Goal: Use online tool/utility: Utilize a website feature to perform a specific function

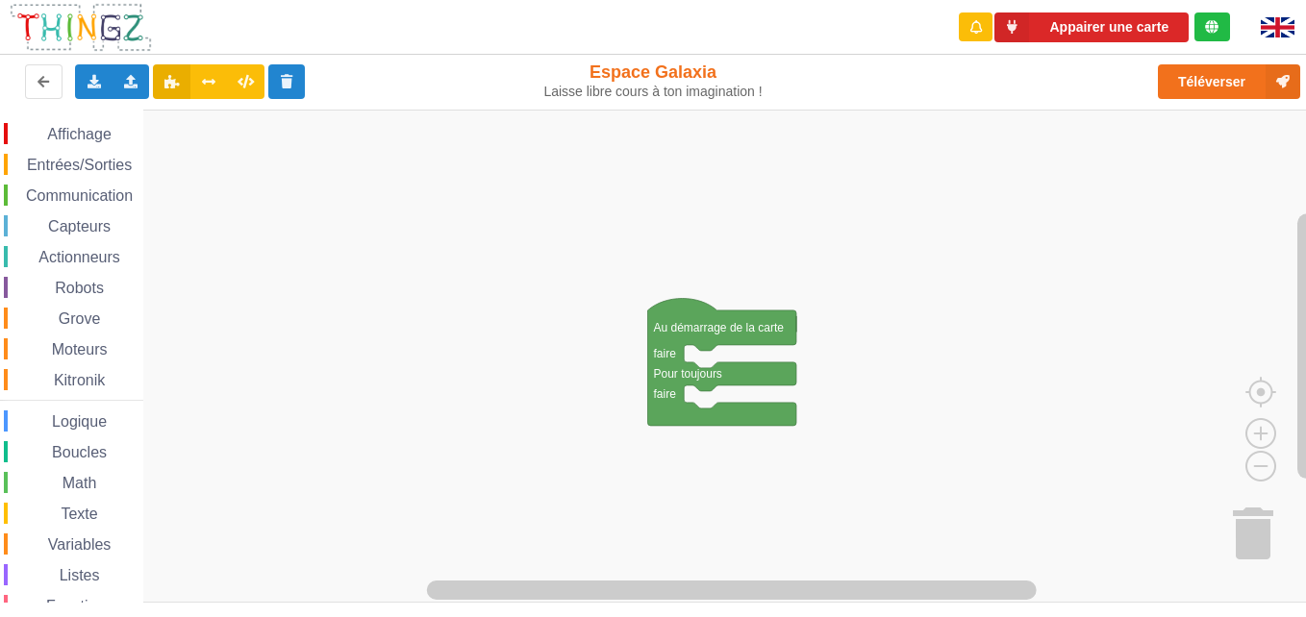
click at [64, 196] on span "Communication" at bounding box center [79, 196] width 113 height 16
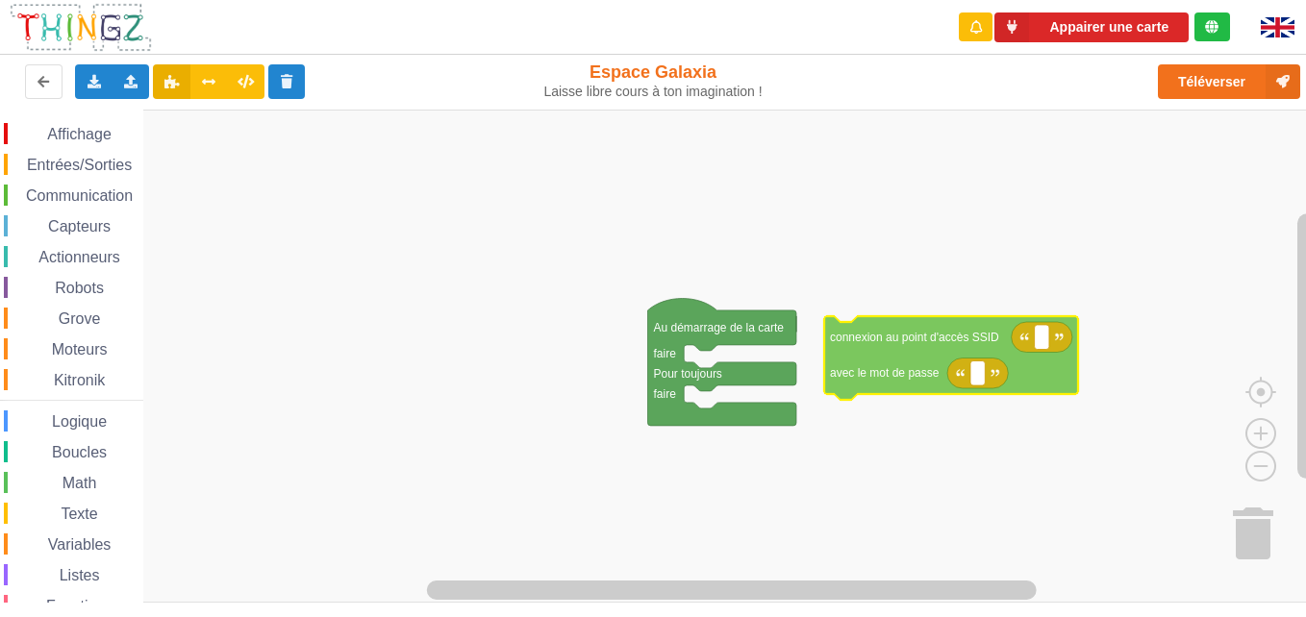
click at [880, 342] on div "Affichage Entrées/Sorties Communication Capteurs Actionneurs Robots Grove Moteu…" at bounding box center [659, 357] width 1319 height 494
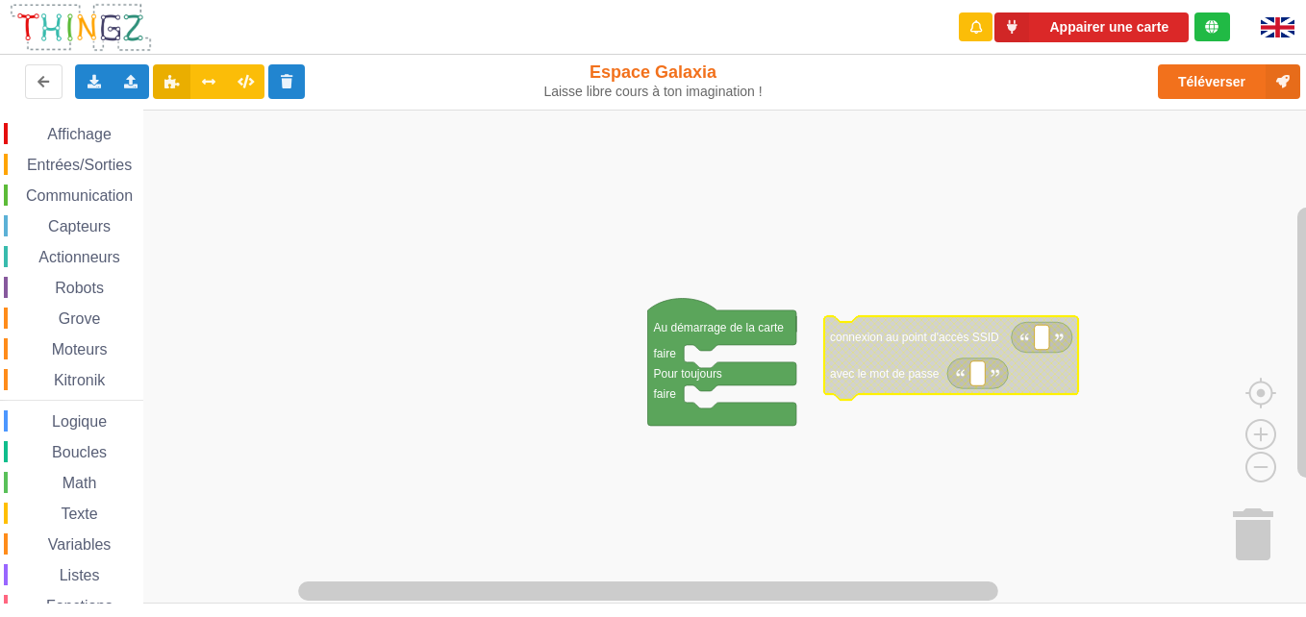
click at [1041, 340] on text "Espace de travail de Blocky" at bounding box center [1042, 337] width 3 height 13
type input "technoa5"
click at [969, 386] on icon "Espace de travail de Blocky" at bounding box center [977, 374] width 61 height 31
click at [980, 390] on icon "Espace de travail de Blocky" at bounding box center [974, 358] width 301 height 84
click at [971, 383] on rect "Espace de travail de Blocky" at bounding box center [977, 374] width 14 height 25
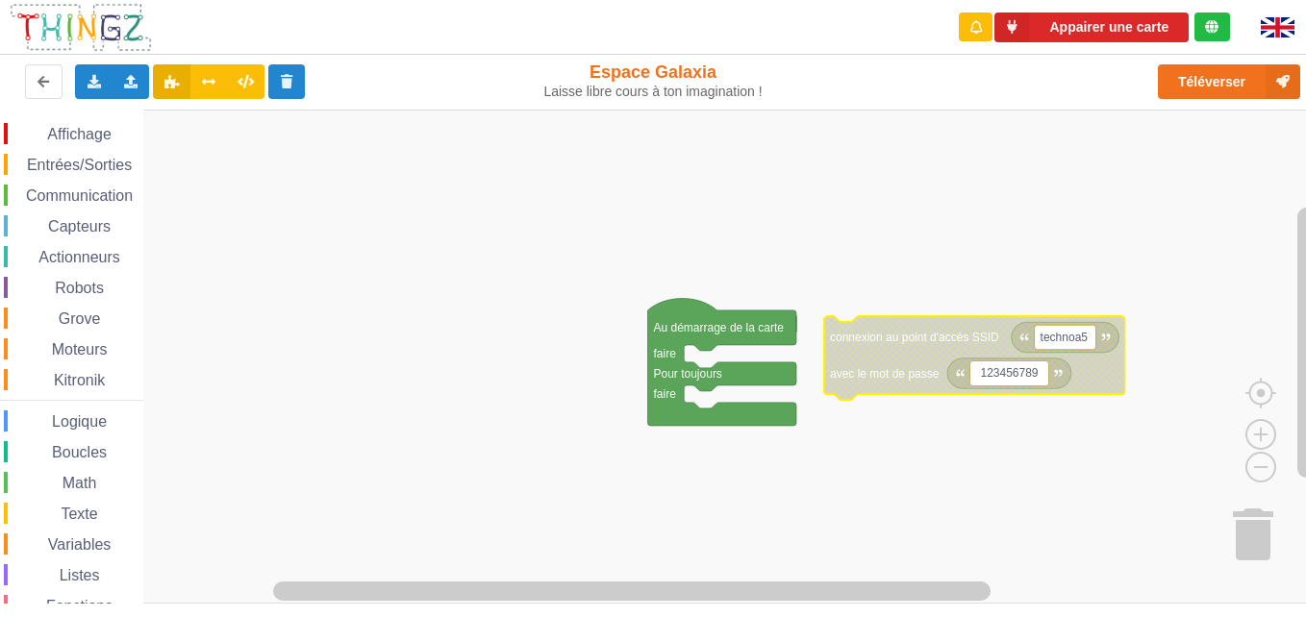
type input "1234567890"
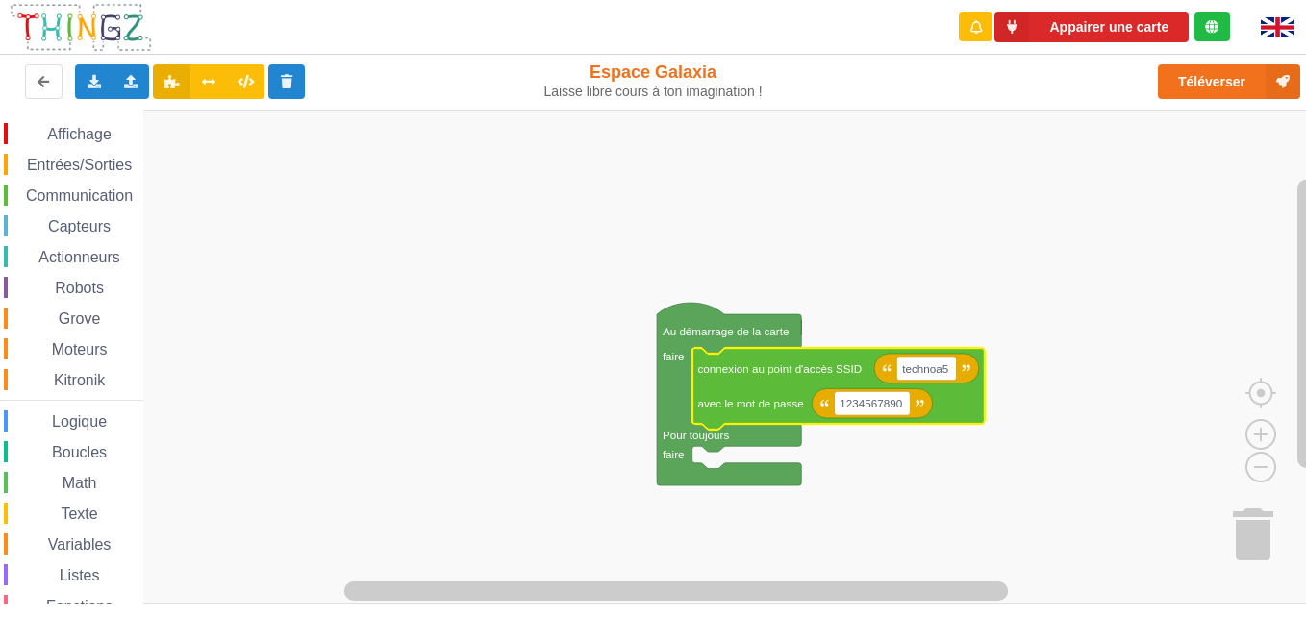
click at [101, 209] on div "Affichage Entrées/Sorties Communication Capteurs Actionneurs Robots Grove Moteu…" at bounding box center [71, 395] width 143 height 545
click at [97, 197] on span "Communication" at bounding box center [79, 196] width 113 height 16
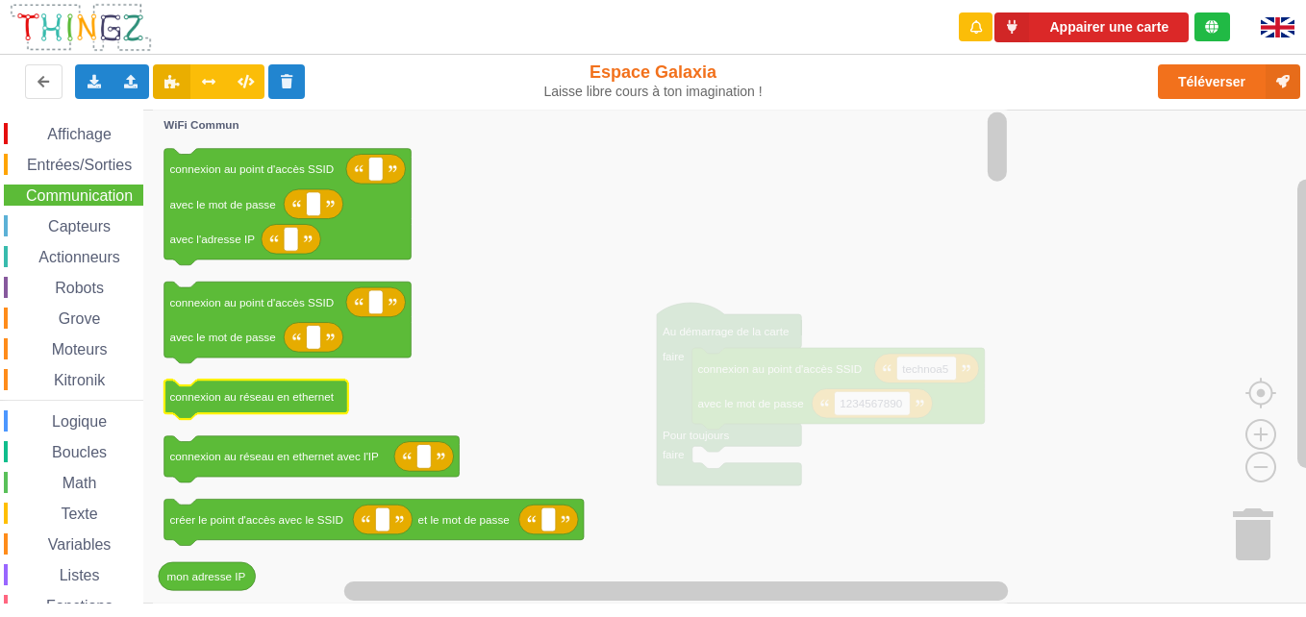
click at [322, 400] on text "connexion au réseau en ethernet" at bounding box center [252, 396] width 164 height 13
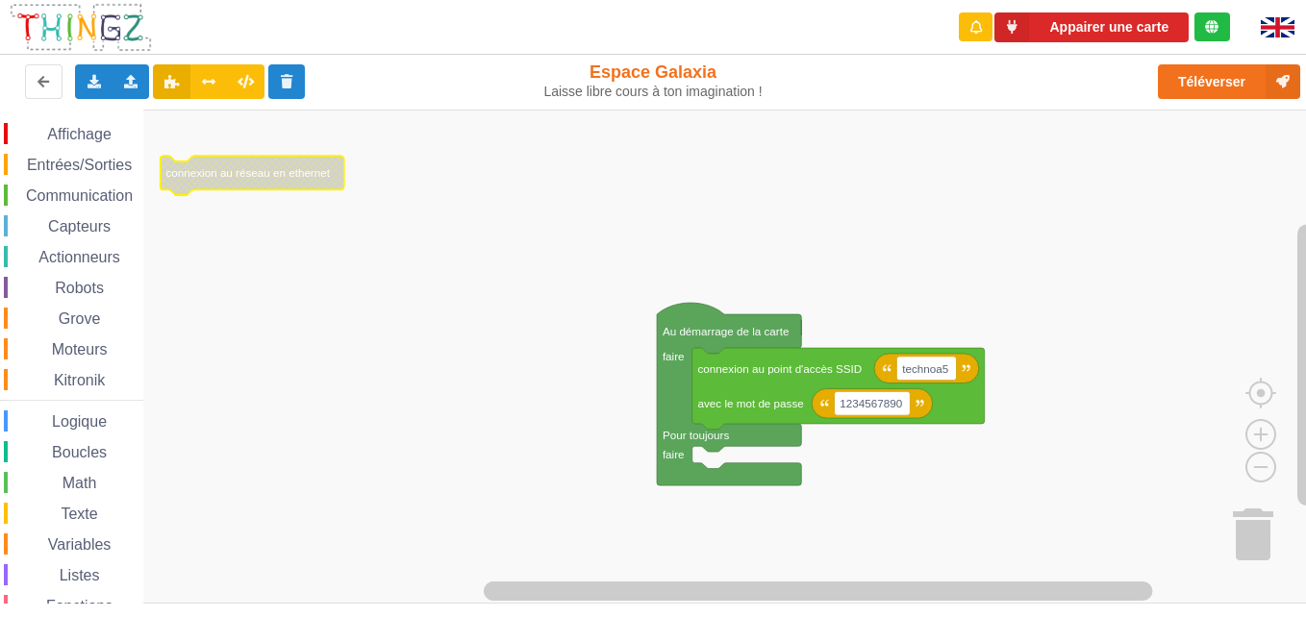
click at [98, 198] on span "Communication" at bounding box center [79, 196] width 113 height 16
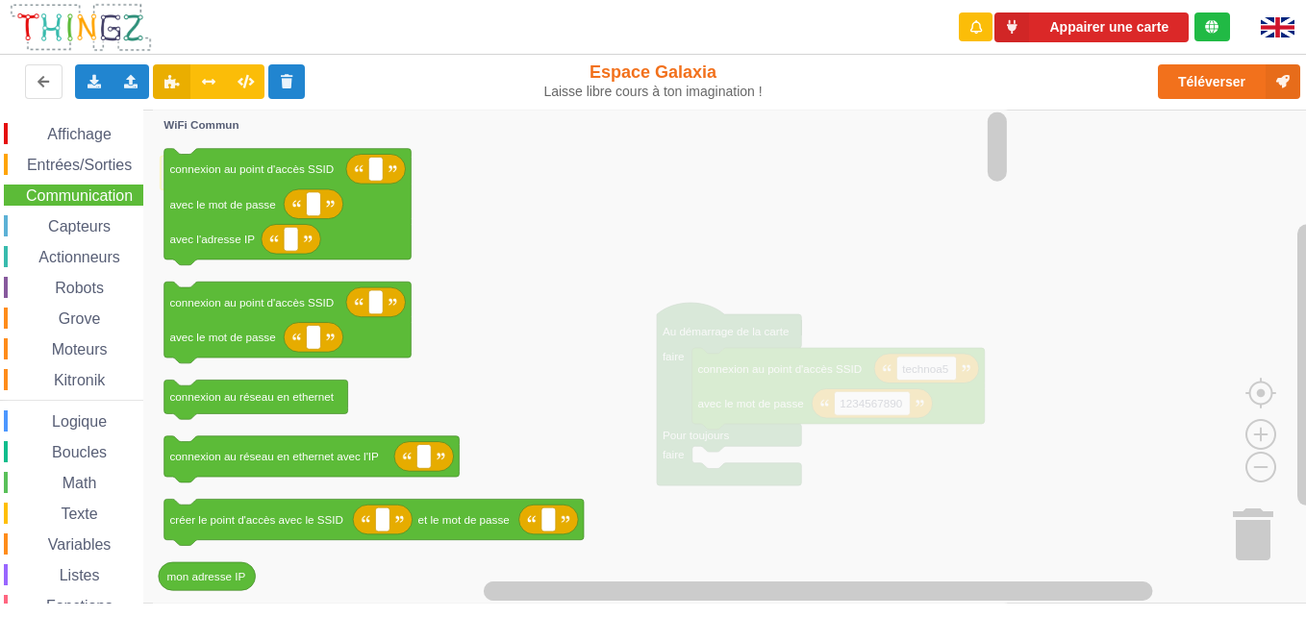
click at [1268, 33] on img at bounding box center [1278, 27] width 34 height 20
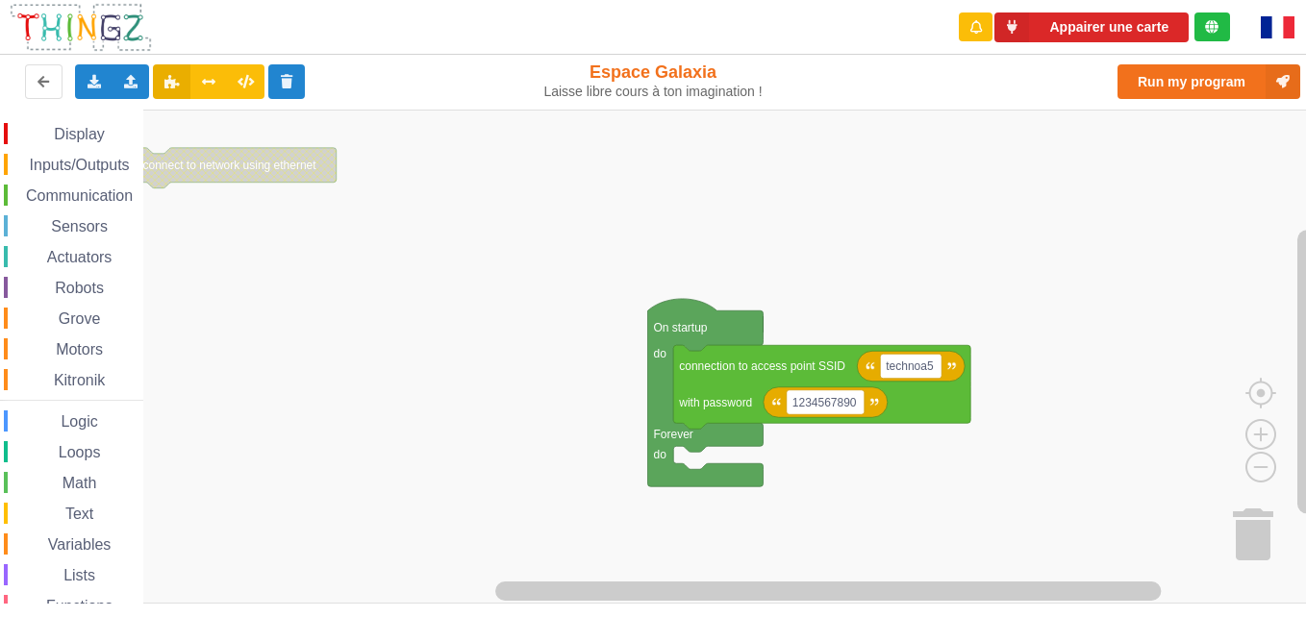
click at [1283, 23] on img at bounding box center [1278, 27] width 34 height 22
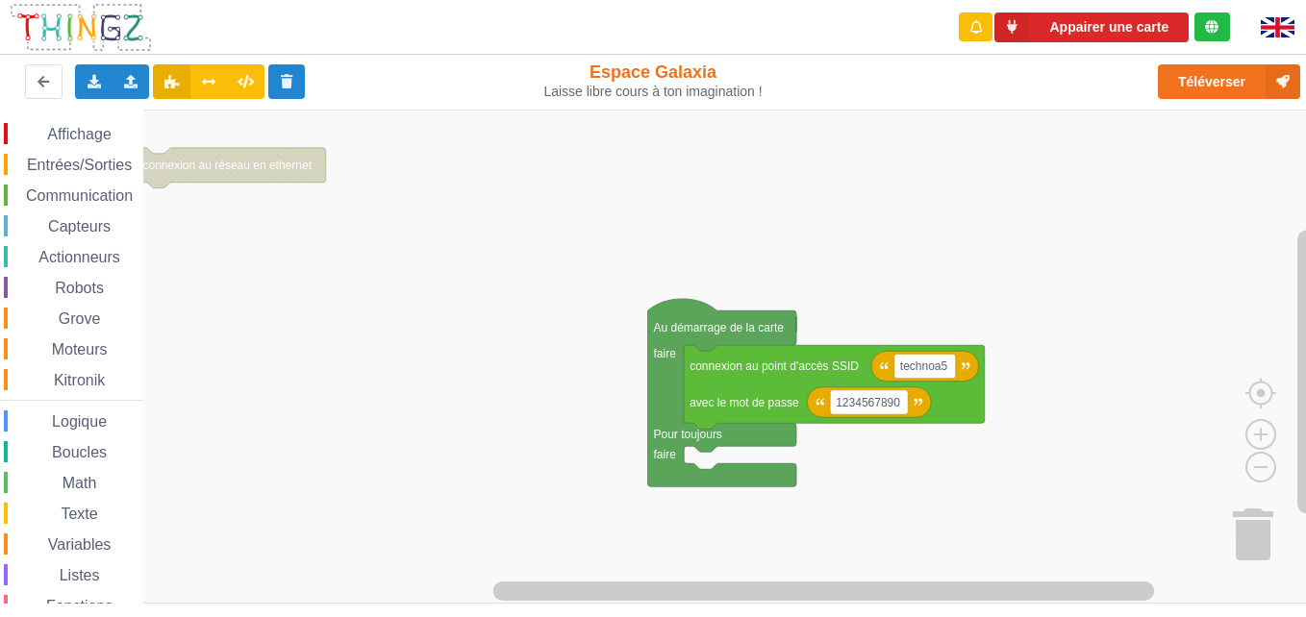
click at [1267, 29] on img at bounding box center [1278, 27] width 34 height 20
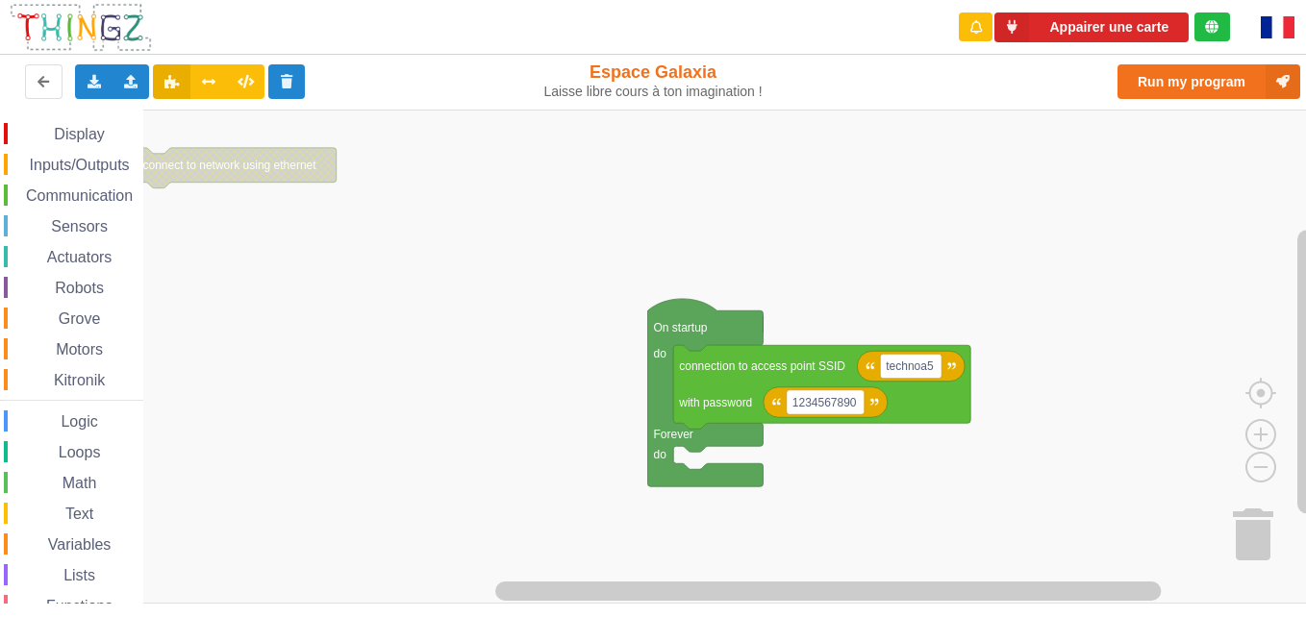
click at [1274, 21] on img at bounding box center [1278, 27] width 34 height 22
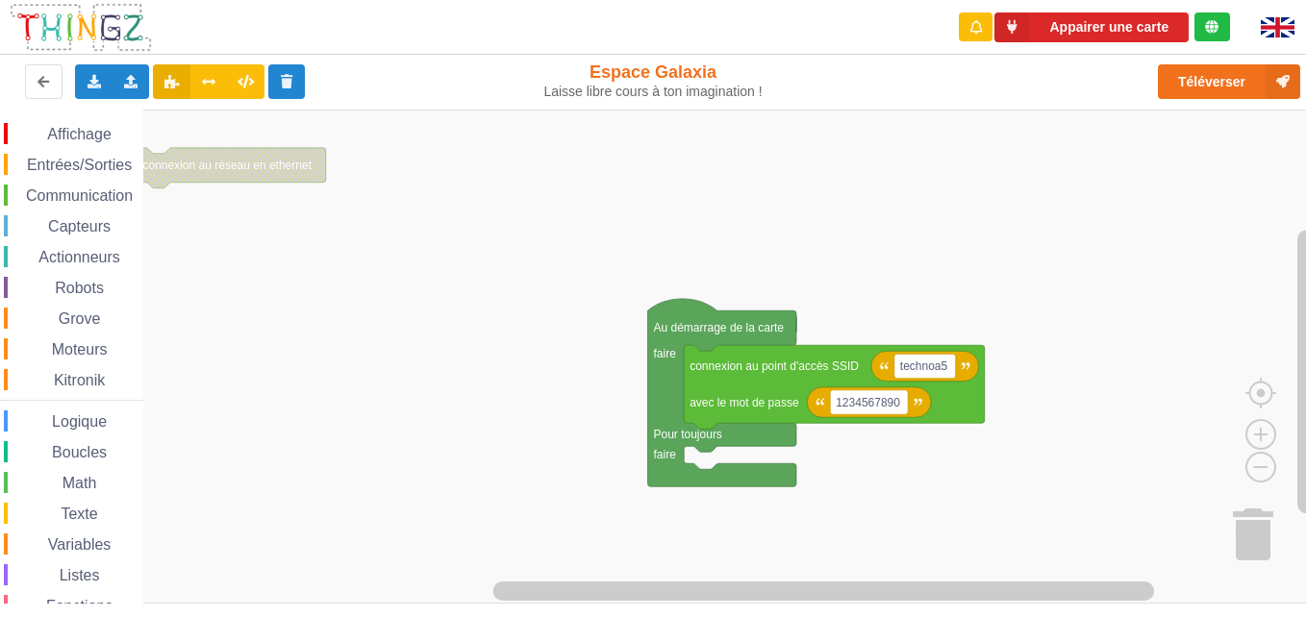
click at [80, 192] on span "Communication" at bounding box center [79, 196] width 113 height 16
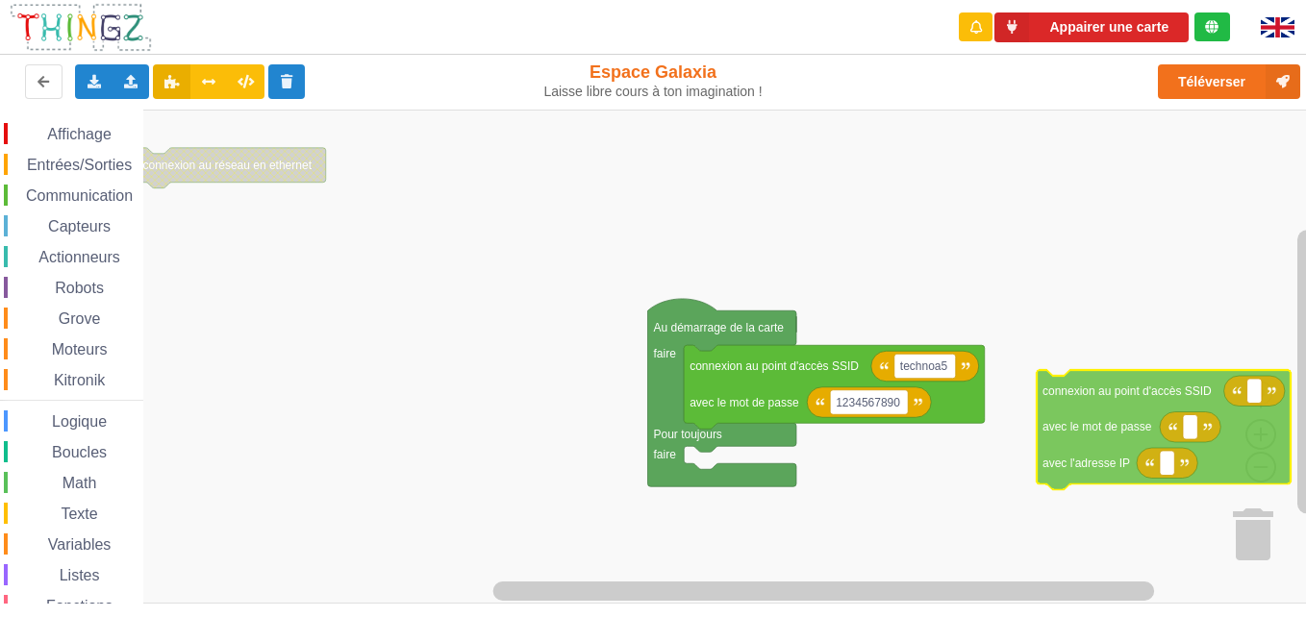
click at [1256, 454] on div "Affichage Entrées/Sorties Communication Capteurs Actionneurs Robots Grove Moteu…" at bounding box center [659, 357] width 1319 height 494
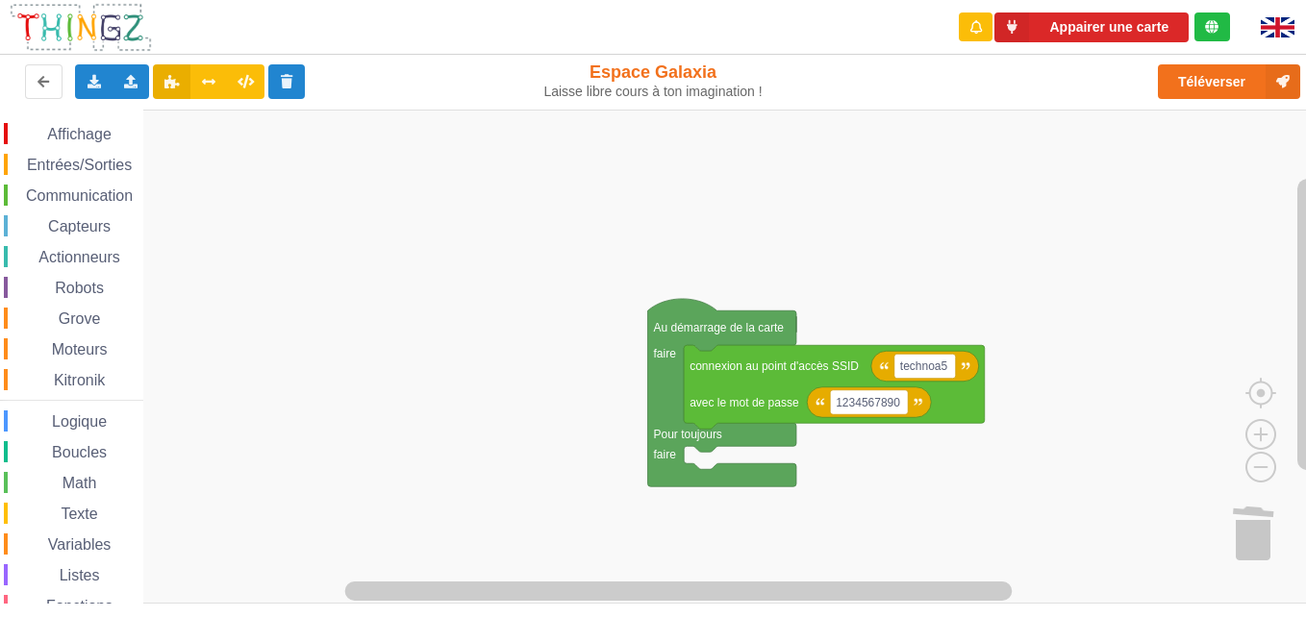
click at [80, 201] on span "Communication" at bounding box center [79, 196] width 113 height 16
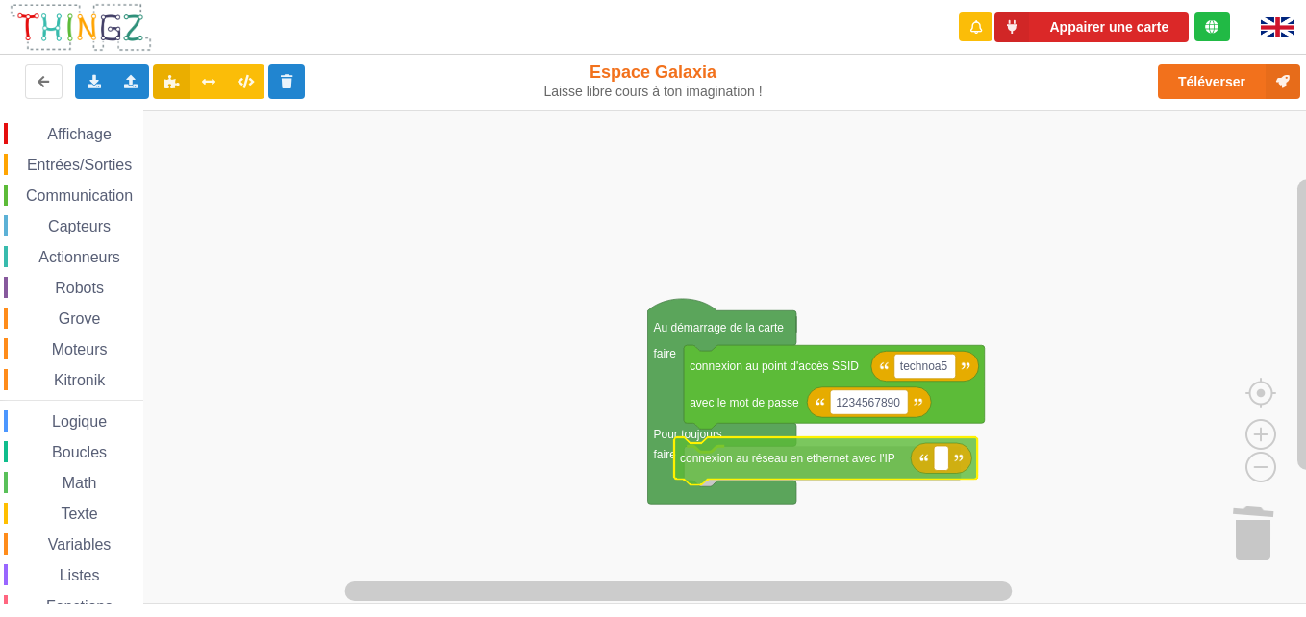
click at [849, 469] on div "Affichage Entrées/Sorties Communication Capteurs Actionneurs Robots Grove Moteu…" at bounding box center [659, 357] width 1319 height 494
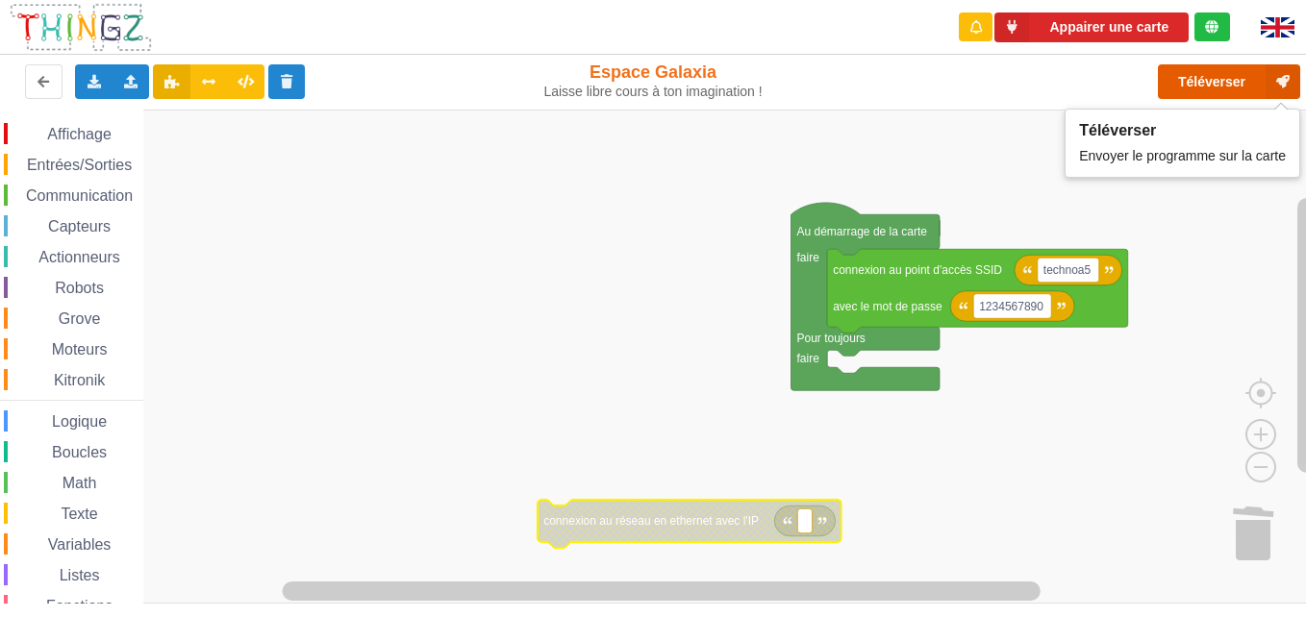
click at [1184, 86] on button "Téléverser" at bounding box center [1229, 81] width 142 height 35
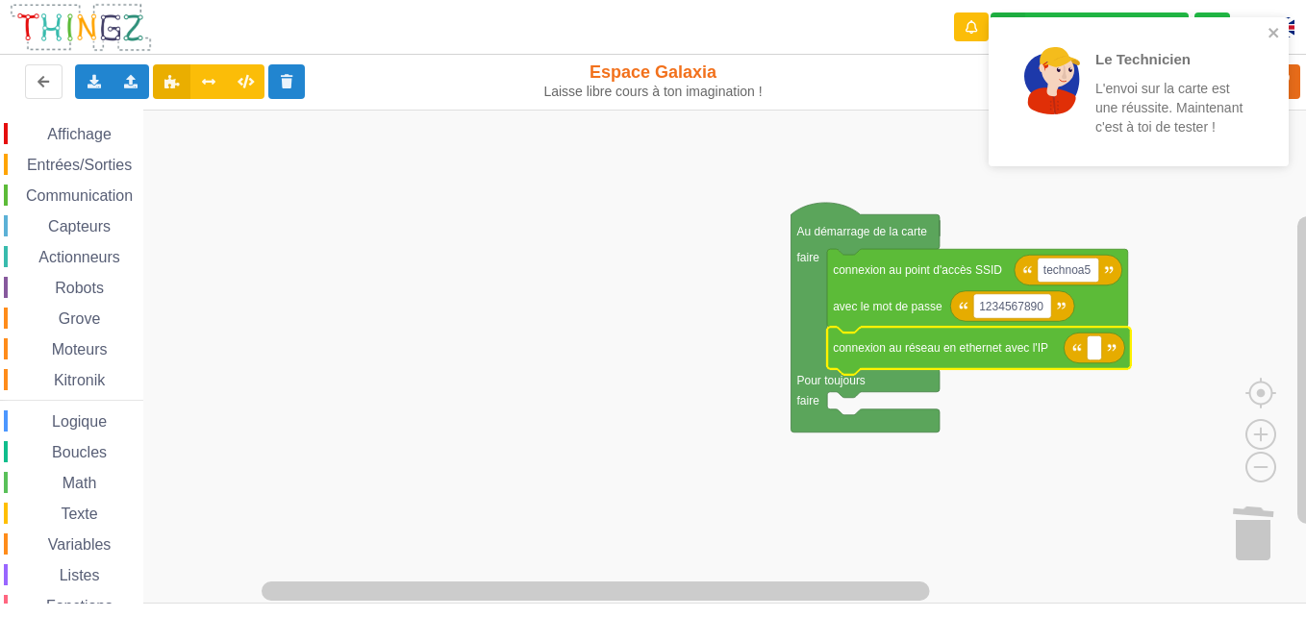
click at [899, 367] on icon "Espace de travail de Blocky" at bounding box center [978, 351] width 303 height 48
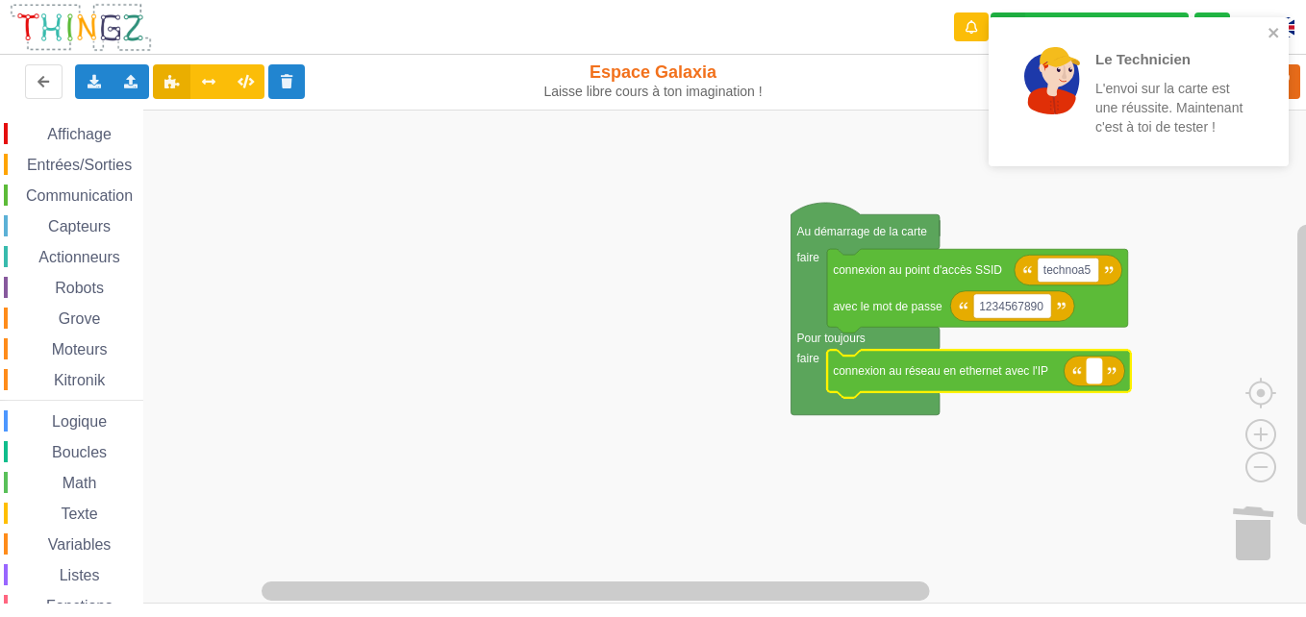
click at [1091, 371] on rect "Espace de travail de Blocky" at bounding box center [1094, 371] width 14 height 25
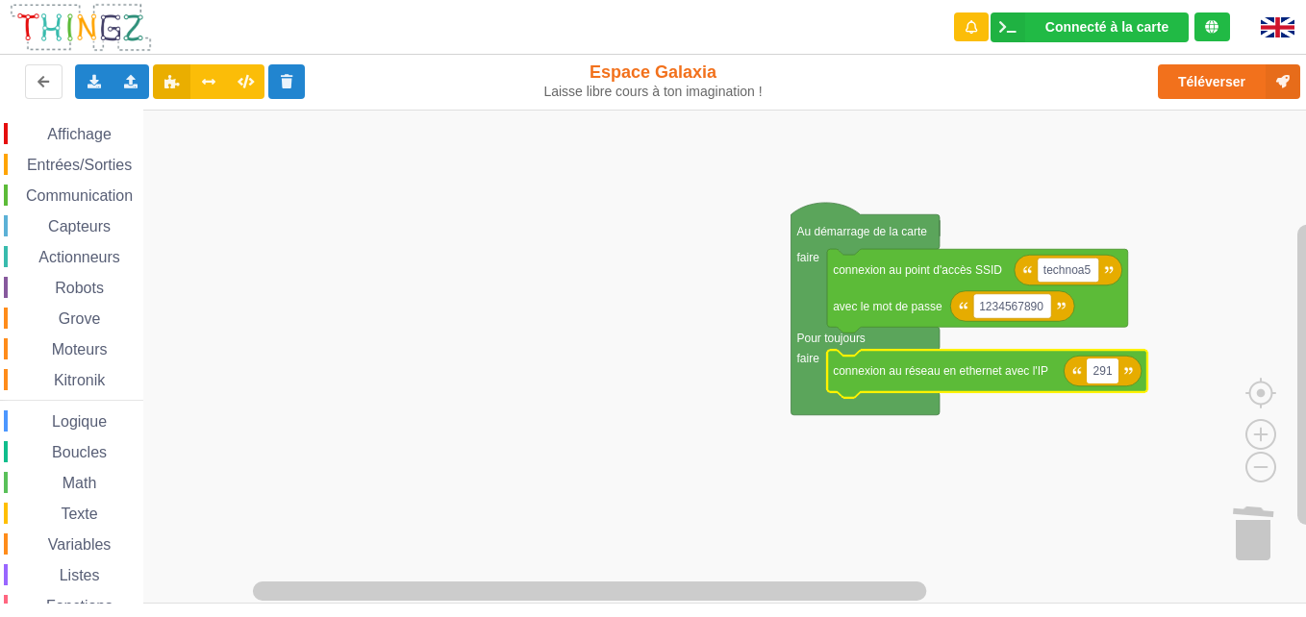
drag, startPoint x: 1091, startPoint y: 371, endPoint x: 1069, endPoint y: 372, distance: 21.2
click at [1069, 372] on body "Connecté à la carte Réglages Ouvrir le moniteur automatiquement Connexion autom…" at bounding box center [653, 308] width 1306 height 617
click at [1109, 377] on input "291" at bounding box center [1103, 371] width 32 height 25
type input "1"
type input "&"
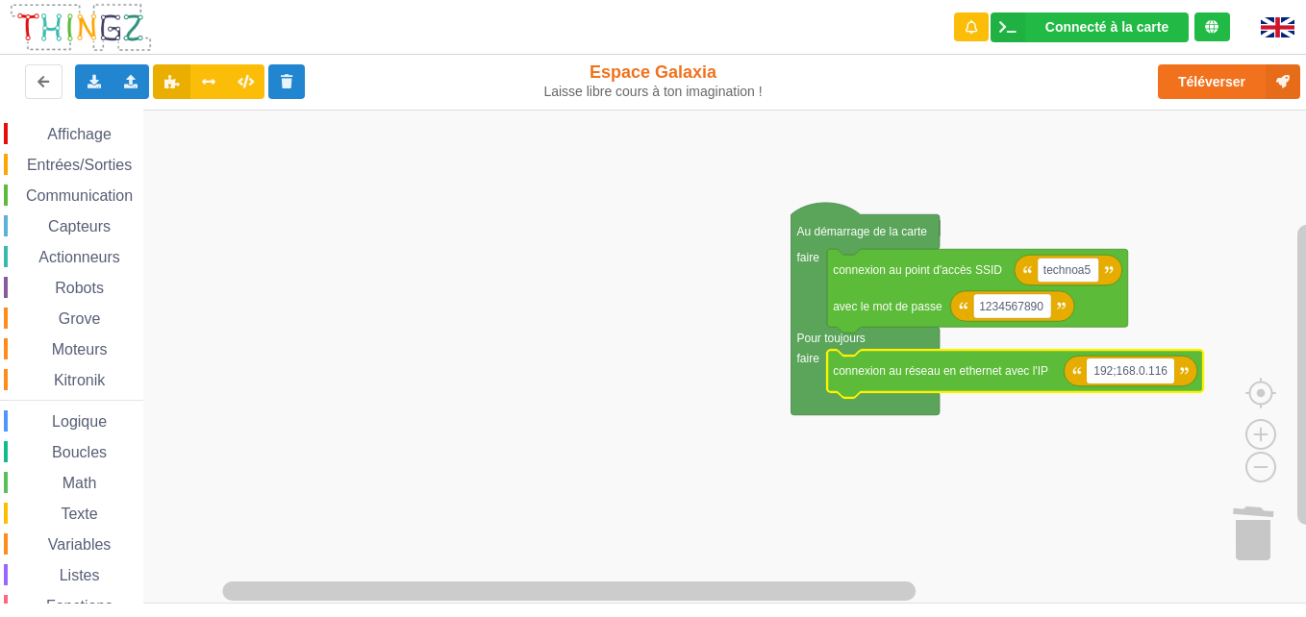
click at [1116, 372] on input "192;168.0.116" at bounding box center [1131, 371] width 88 height 25
click at [1123, 377] on input "192;168.0.116" at bounding box center [1131, 371] width 88 height 25
type input "[TECHNICAL_ID]"
click at [1215, 70] on button "Téléverser" at bounding box center [1229, 81] width 142 height 35
click at [1110, 390] on icon "Espace de travail de Blocky" at bounding box center [1015, 374] width 376 height 48
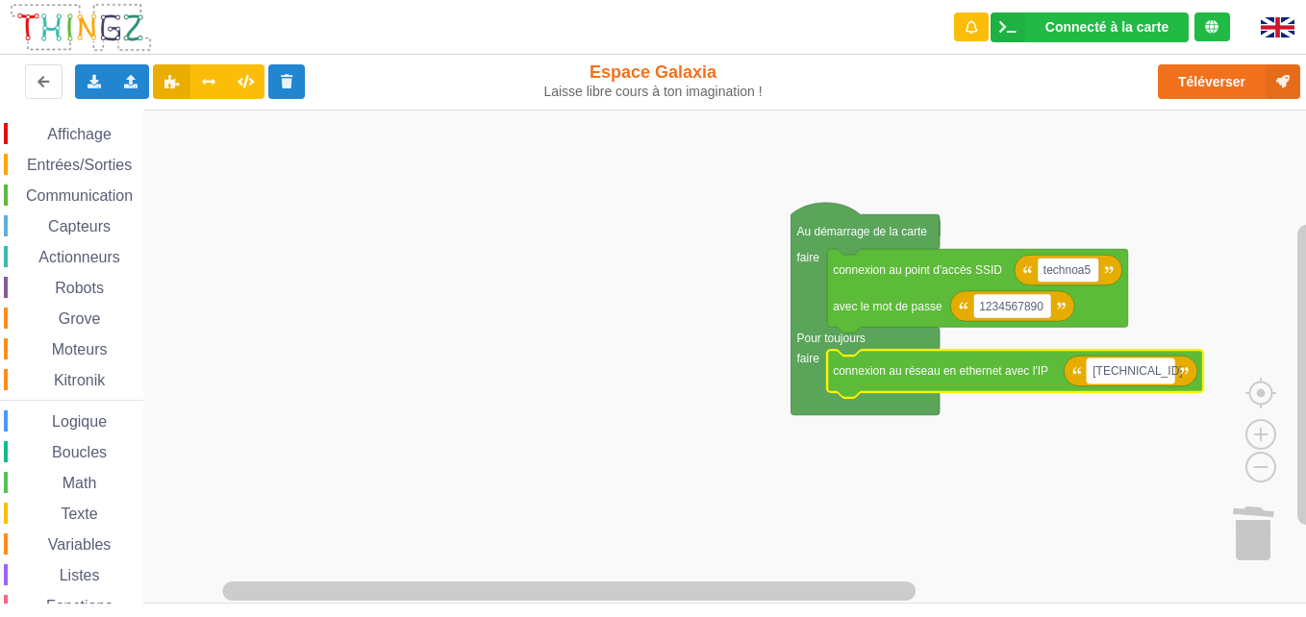
click at [1147, 372] on text "[TECHNICAL_ID]" at bounding box center [1136, 370] width 89 height 13
click at [1141, 386] on input "[TECHNICAL_ID]" at bounding box center [1131, 387] width 88 height 25
click at [1149, 387] on input "[TECHNICAL_ID]" at bounding box center [1131, 387] width 88 height 25
click at [1151, 387] on input "[TECHNICAL_ID]" at bounding box center [1131, 387] width 88 height 25
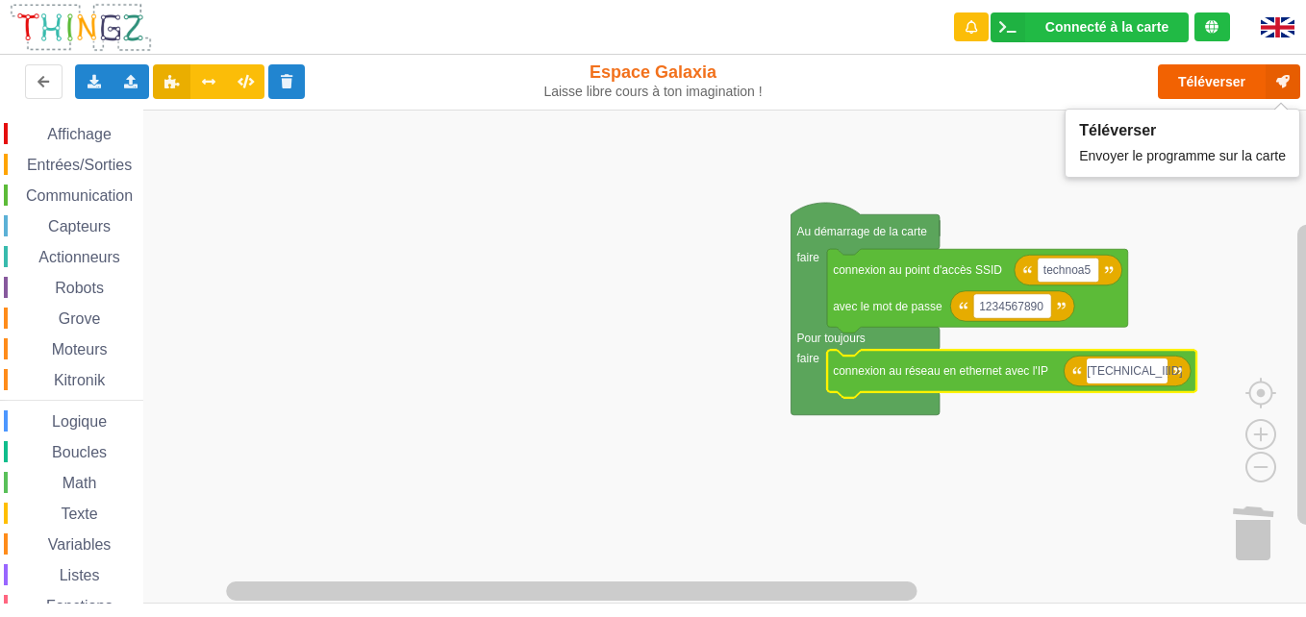
type input "[TECHNICAL_ID]"
click at [1234, 79] on button "Téléverser" at bounding box center [1229, 81] width 142 height 35
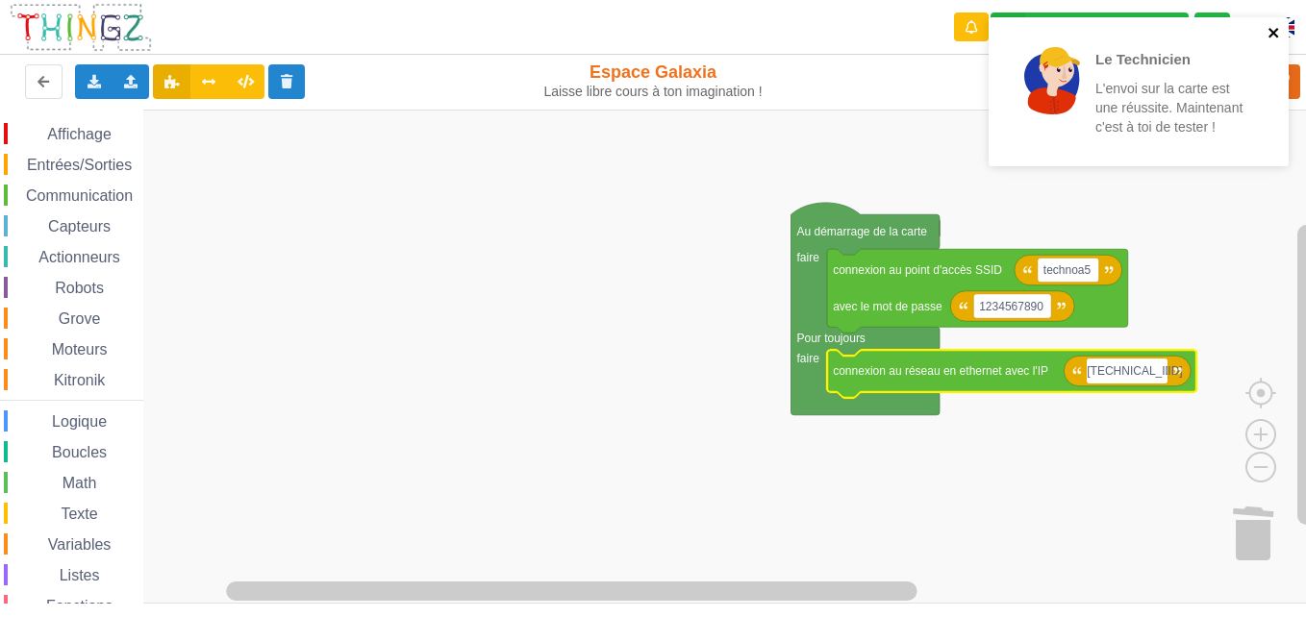
click at [1277, 35] on icon "close" at bounding box center [1273, 32] width 13 height 15
